Goal: Information Seeking & Learning: Get advice/opinions

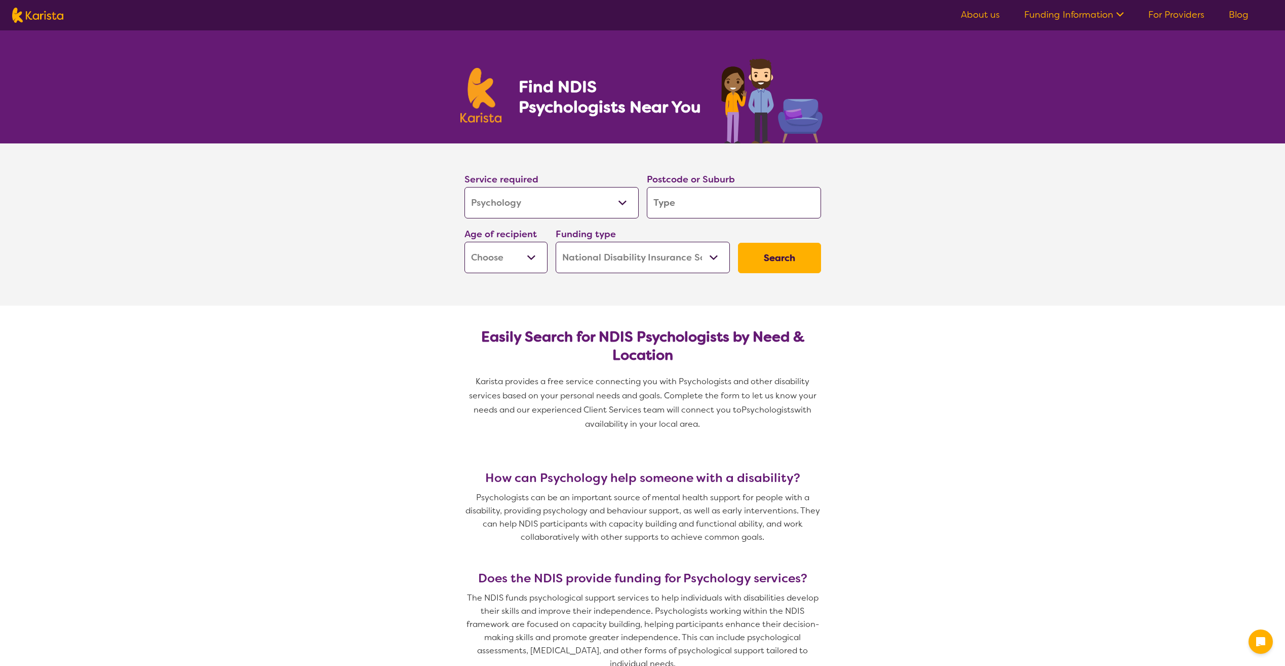
select select "Psychology"
select select "NDIS"
select select "Psychology"
select select "NDIS"
click at [673, 205] on input "search" at bounding box center [734, 202] width 174 height 31
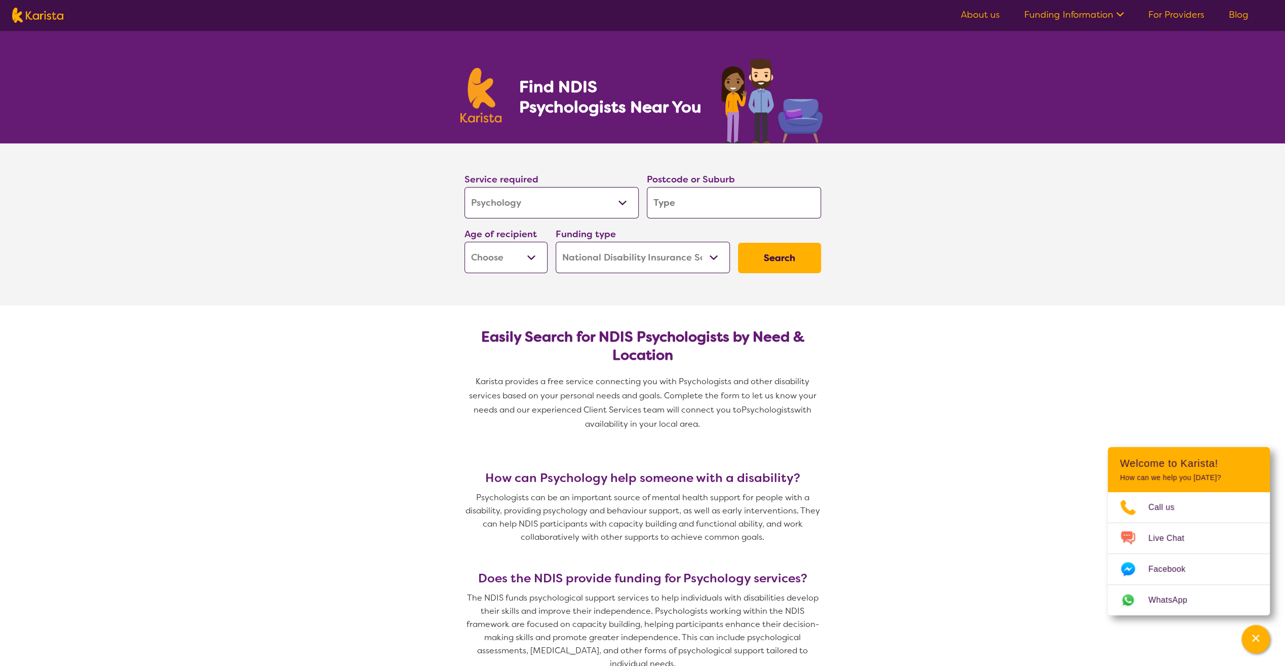
type input "2"
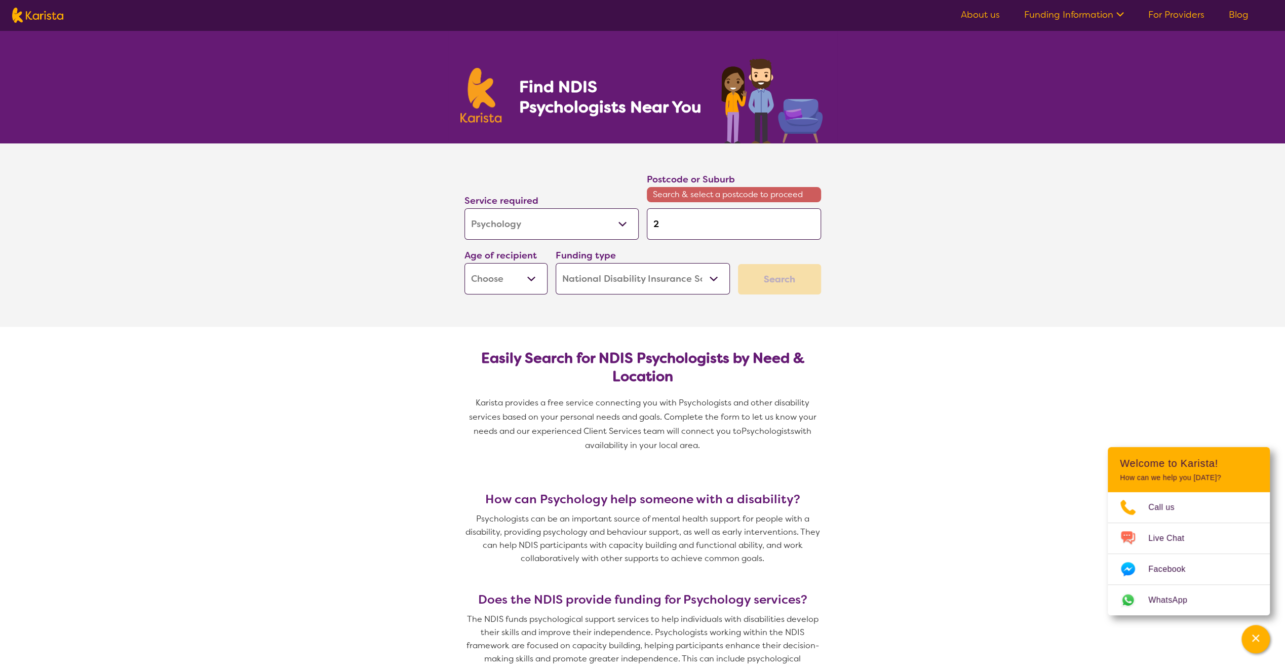
type input "20"
type input "206"
type input "2067"
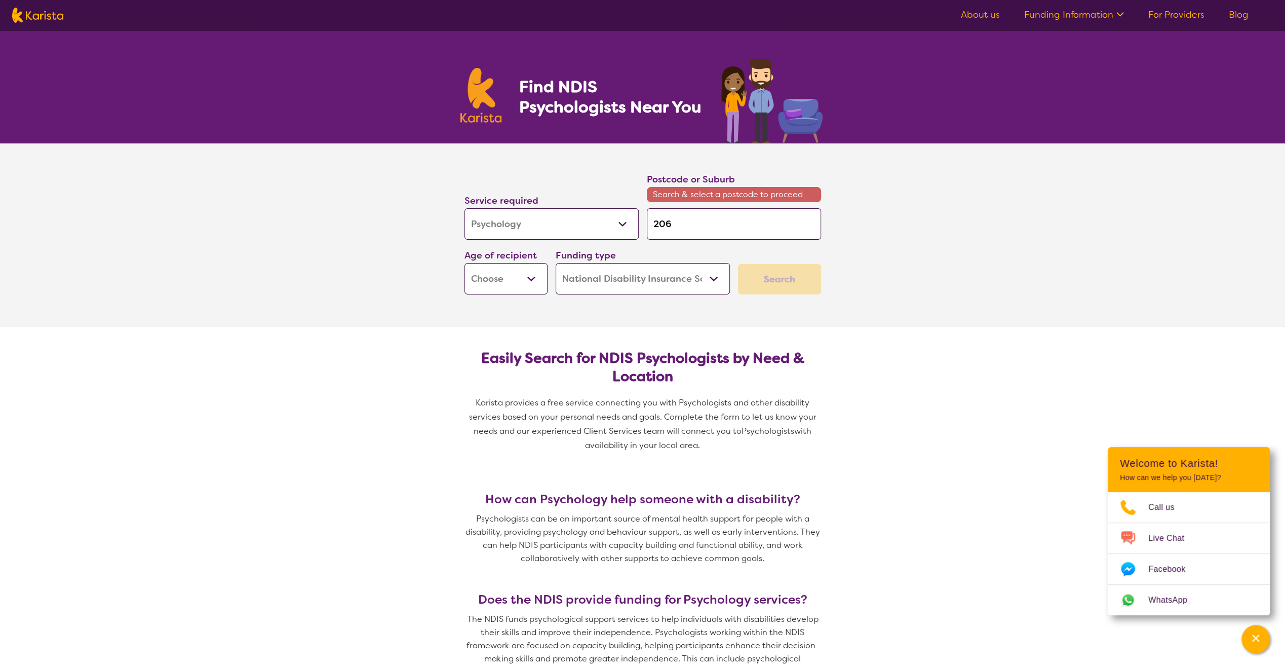
type input "2067"
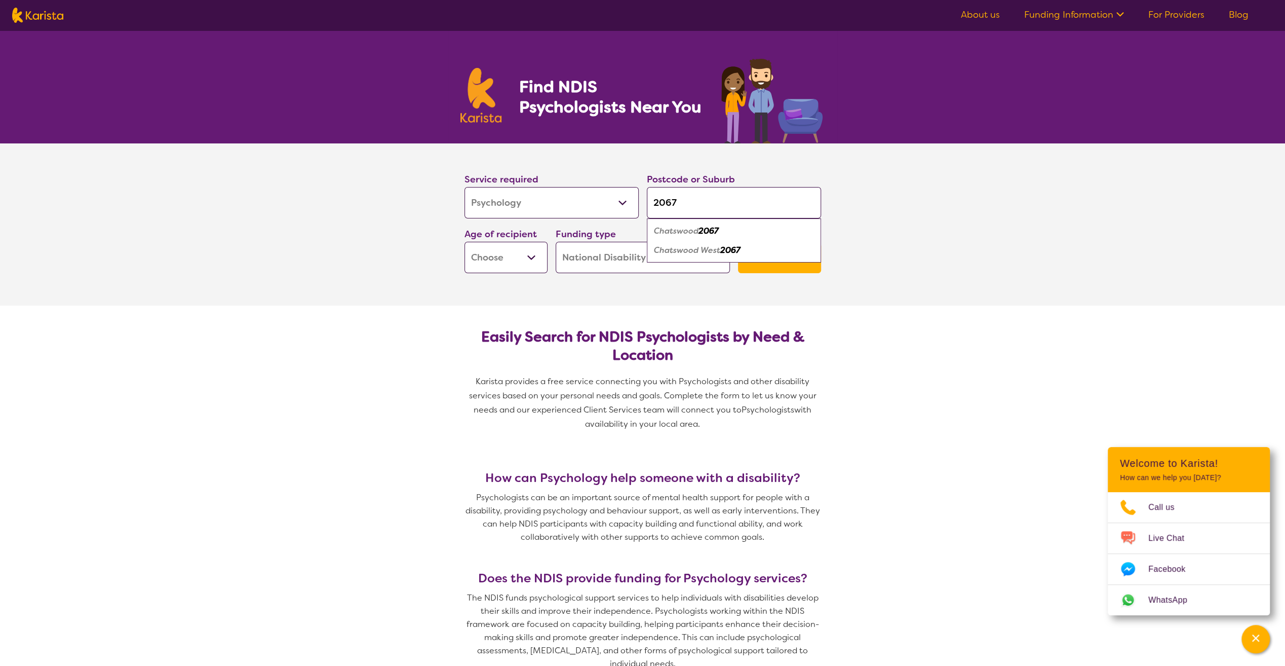
type input "2067"
click at [515, 256] on select "Early Childhood - 0 to 9 Child - 10 to 11 Adolescent - 12 to 17 Adult - 18 to 6…" at bounding box center [505, 257] width 83 height 31
select select "AD"
click at [464, 242] on select "Early Childhood - 0 to 9 Child - 10 to 11 Adolescent - 12 to 17 Adult - 18 to 6…" at bounding box center [505, 257] width 83 height 31
select select "AD"
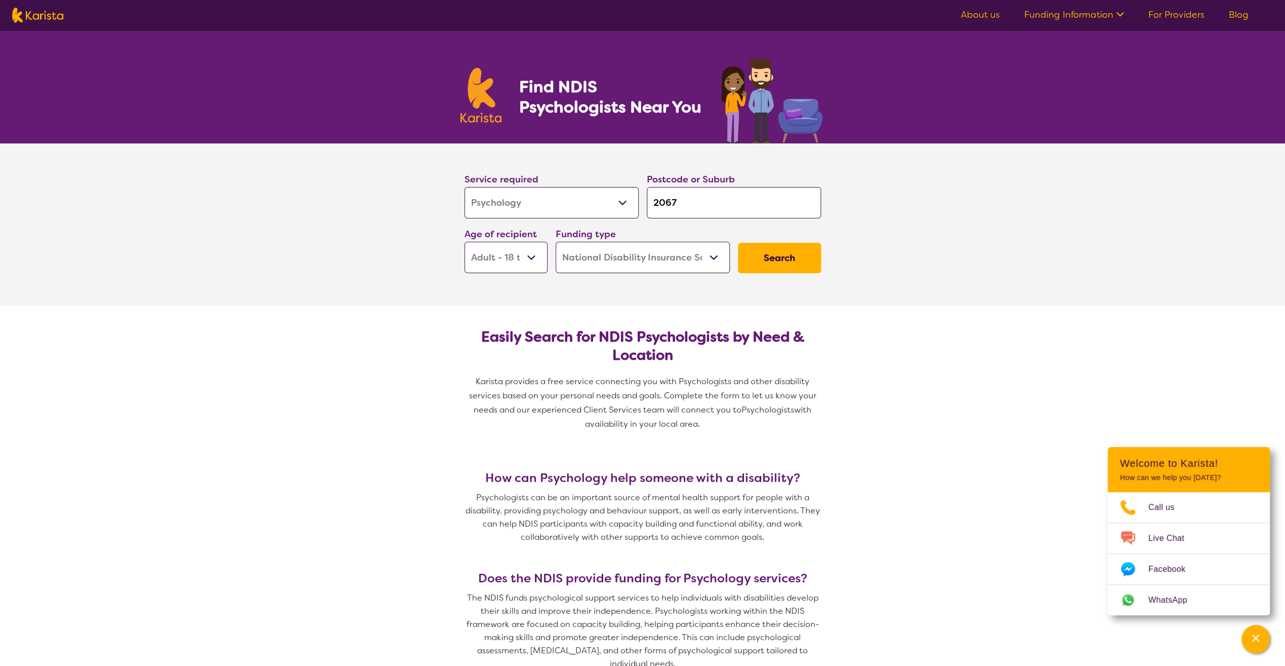
click at [782, 257] on button "Search" at bounding box center [779, 258] width 83 height 30
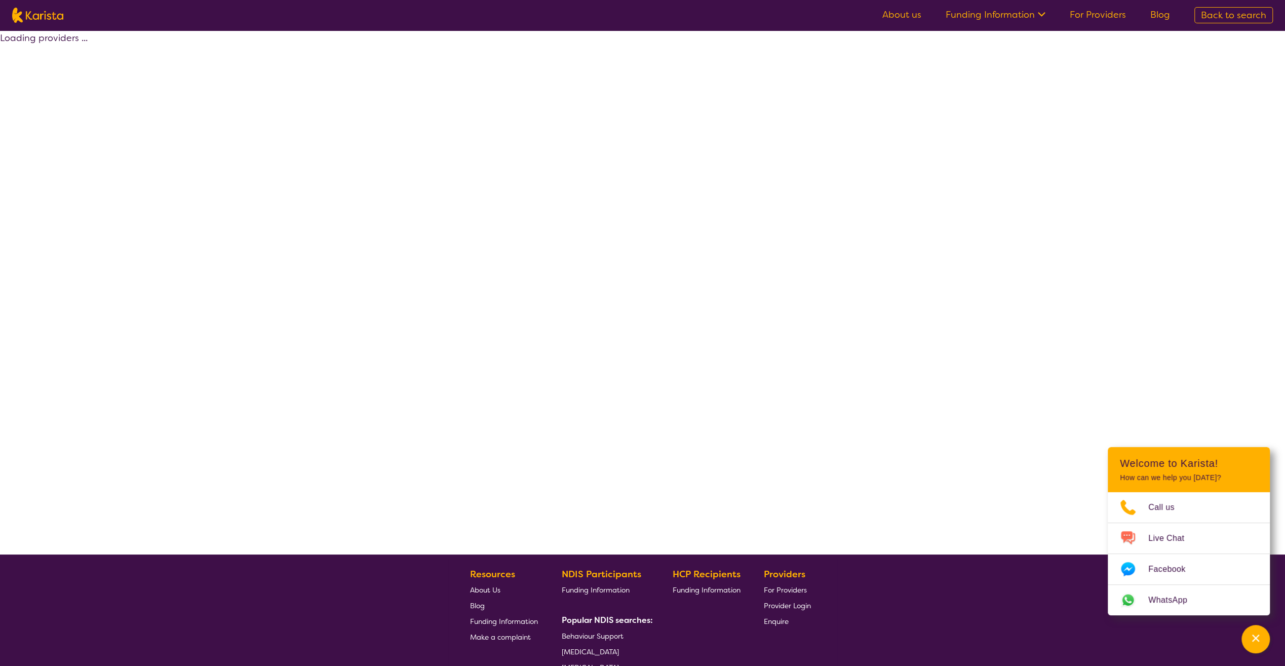
select select "by_score"
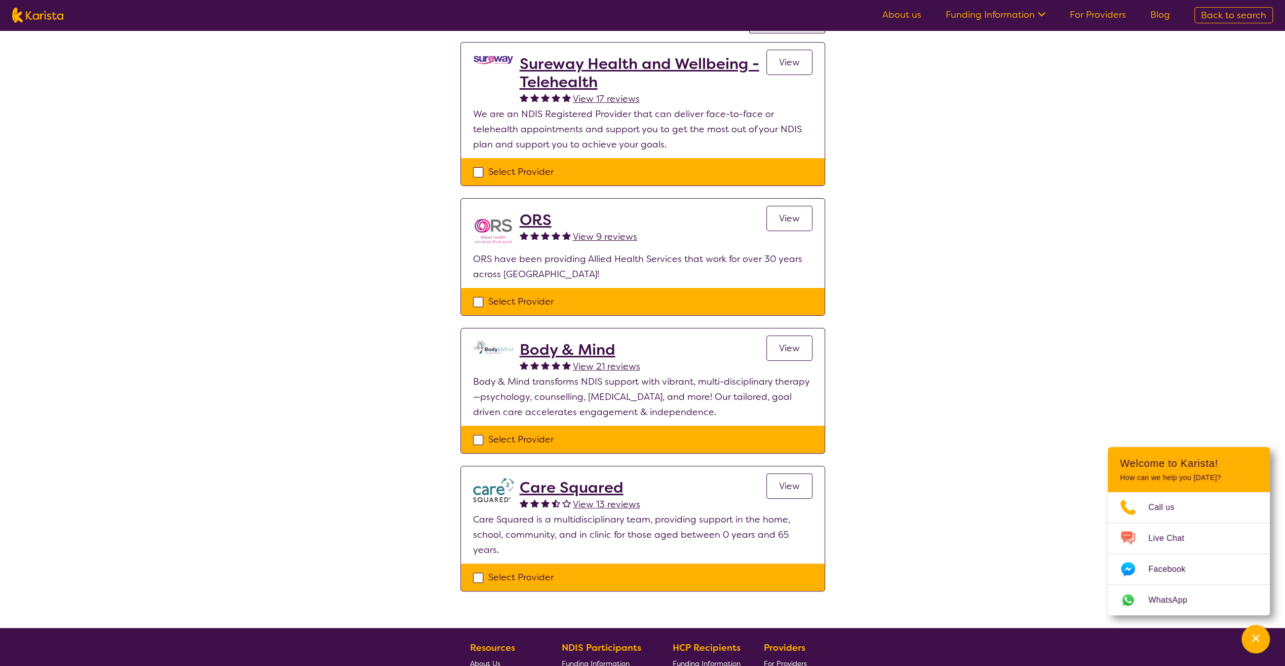
scroll to position [101, 0]
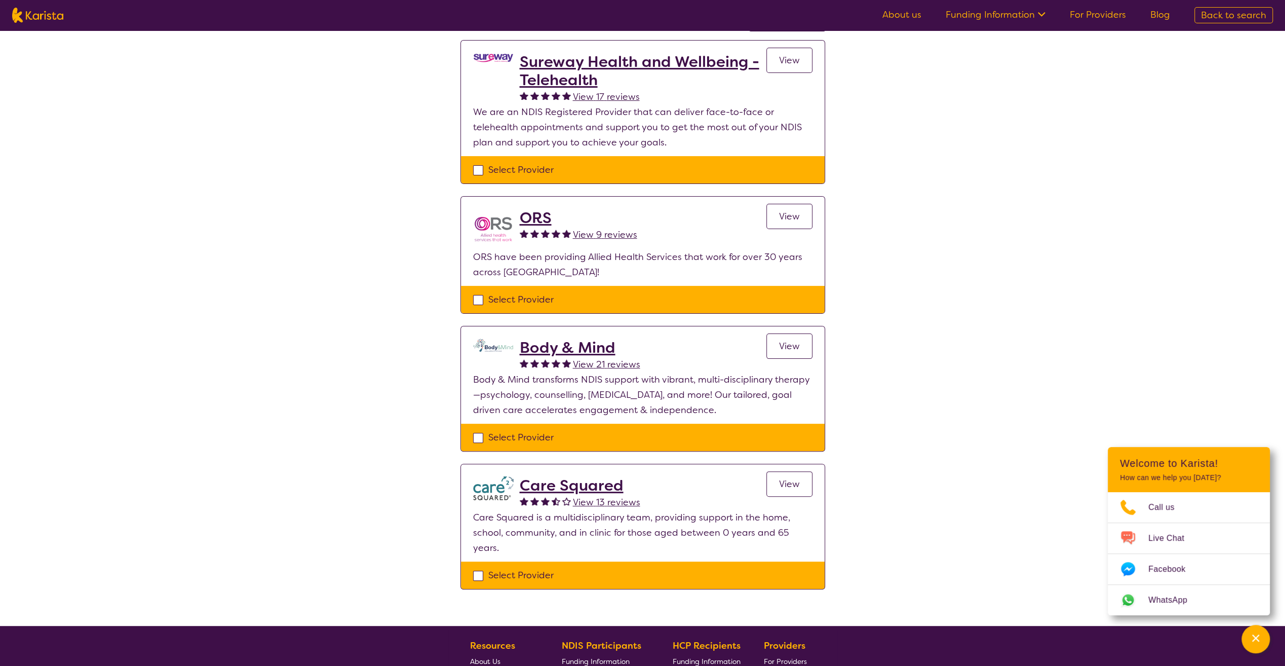
click at [782, 349] on span "View" at bounding box center [789, 346] width 21 height 12
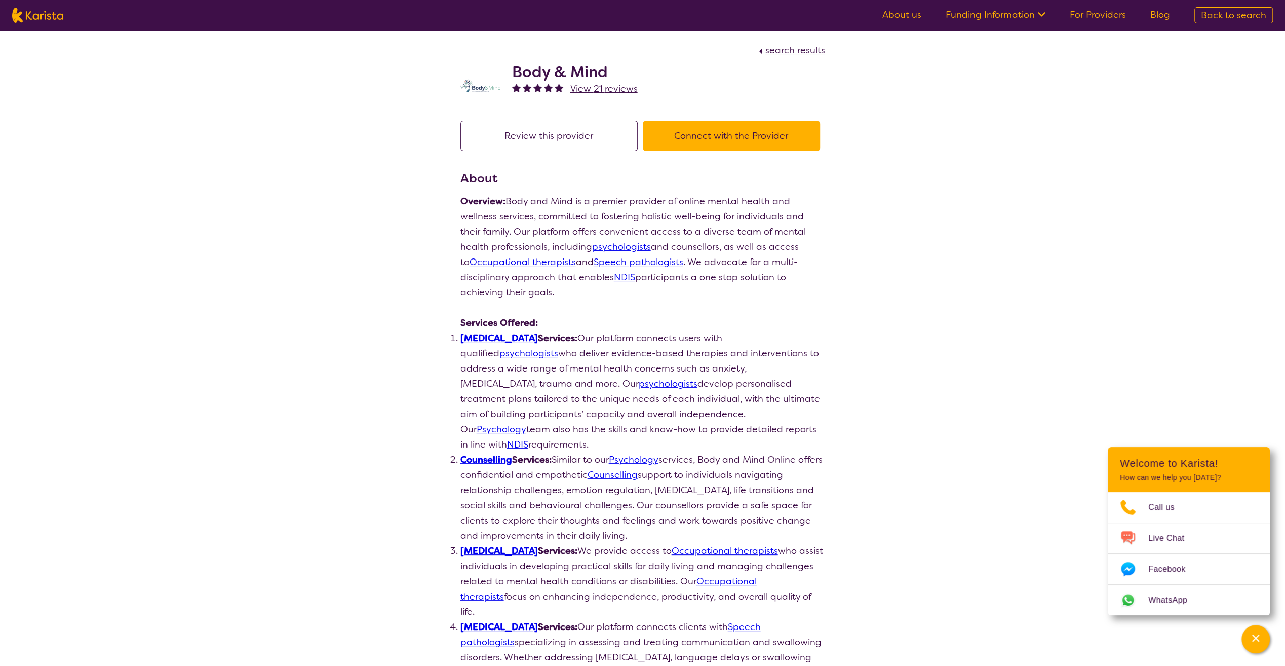
scroll to position [101, 0]
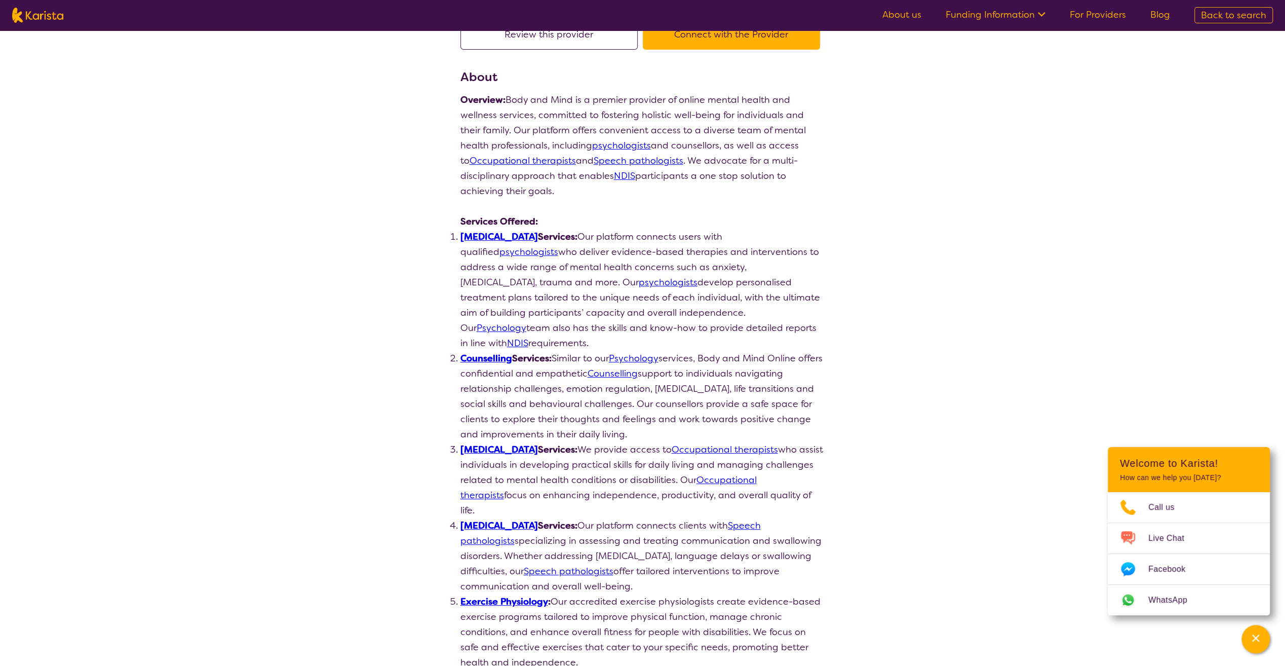
select select "by_score"
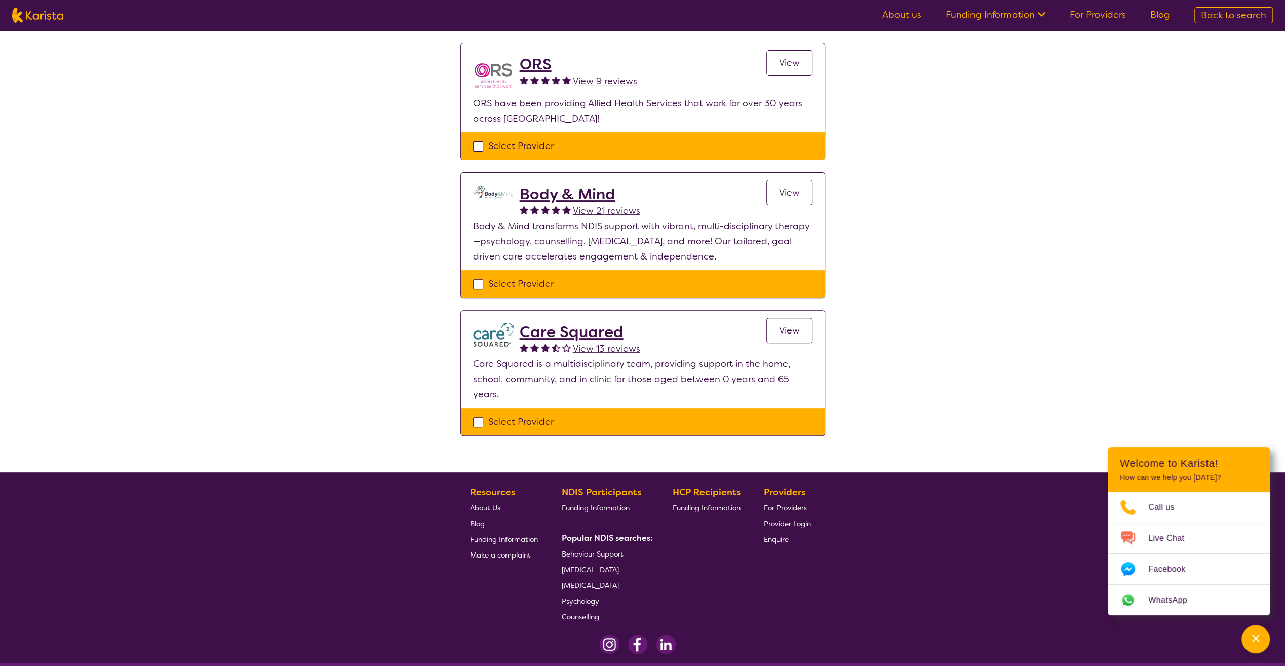
scroll to position [239, 0]
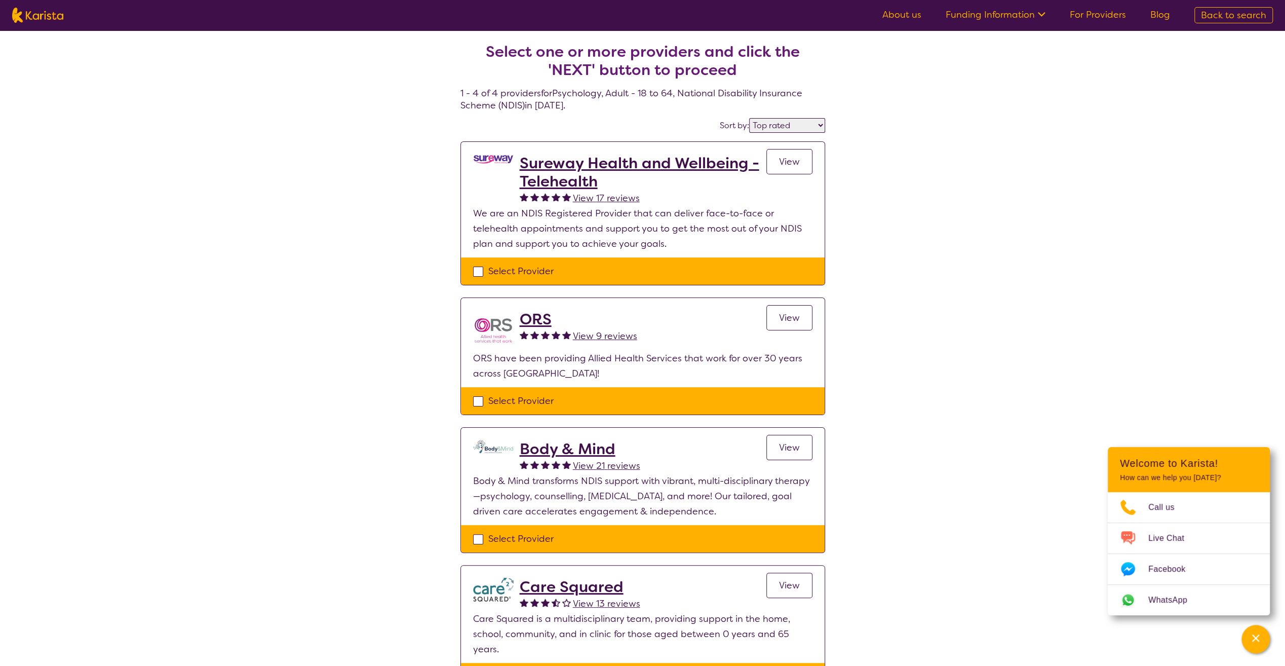
select select "Psychology"
select select "AD"
select select "NDIS"
select select "Psychology"
select select "AD"
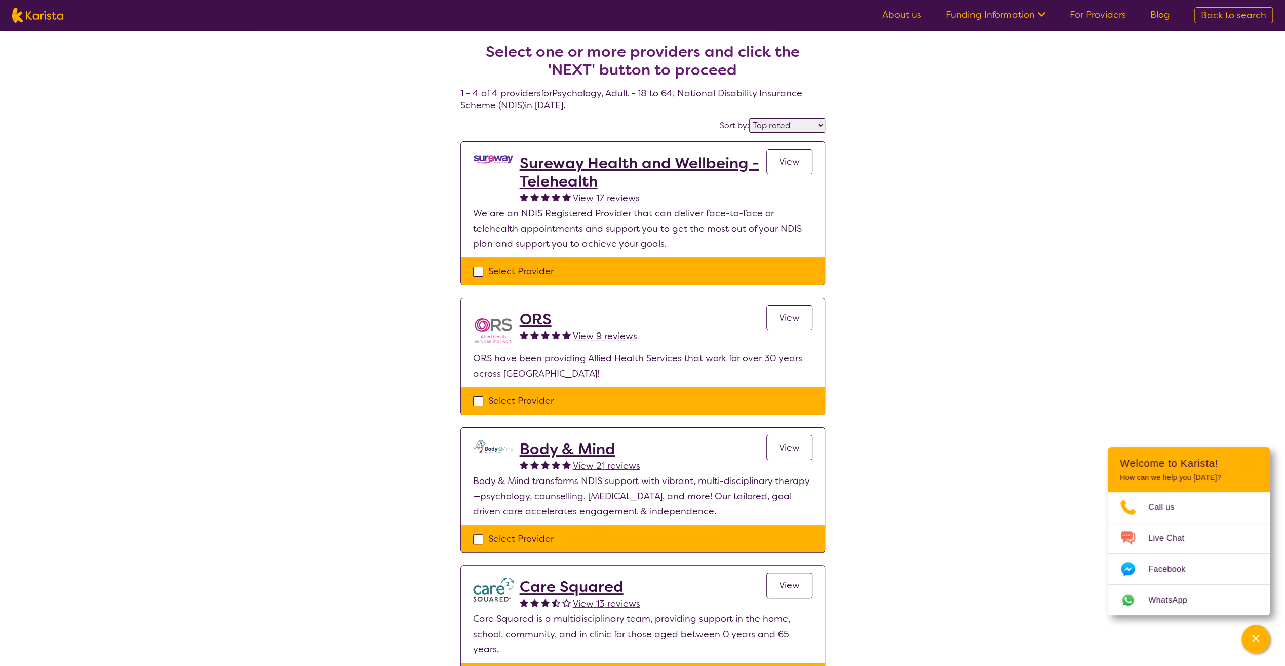
select select "NDIS"
